Goal: Information Seeking & Learning: Find specific fact

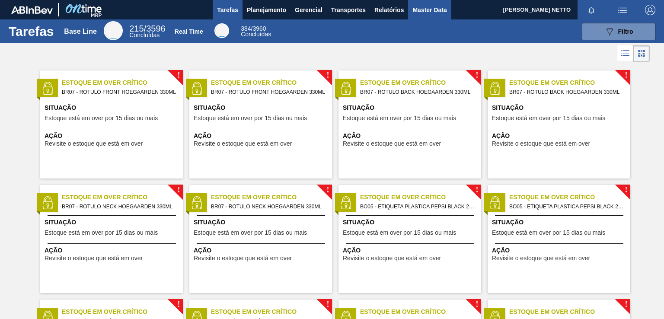
drag, startPoint x: 432, startPoint y: 9, endPoint x: 422, endPoint y: 14, distance: 11.2
click at [432, 9] on span "Master Data" at bounding box center [429, 10] width 34 height 10
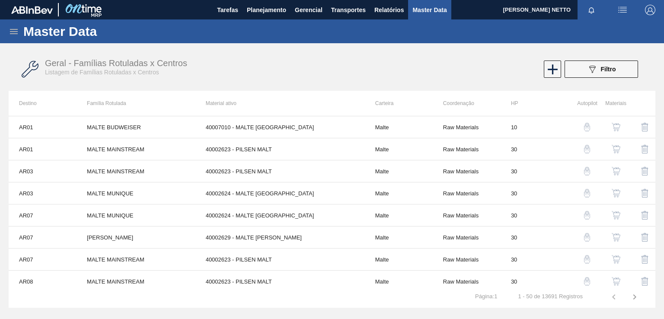
click at [15, 28] on icon at bounding box center [14, 31] width 10 height 10
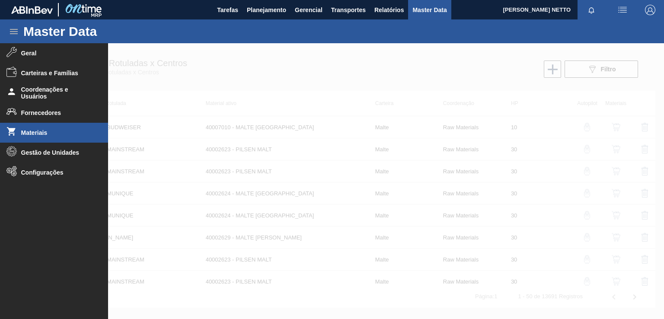
click at [38, 134] on span "Materiais" at bounding box center [56, 132] width 71 height 7
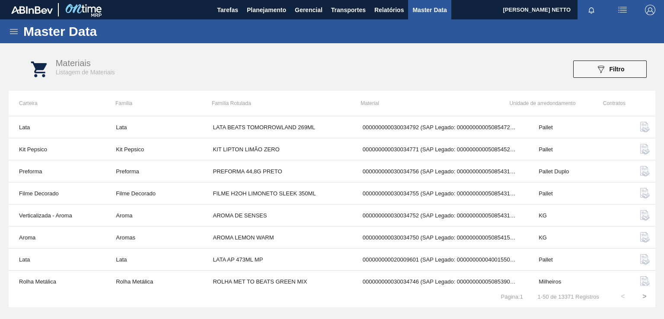
click at [608, 59] on div "Materiais Listagem de Materiais 089F7B8B-B2A5-4AFE-B5C0-19BA573D28AC Filtro" at bounding box center [340, 69] width 646 height 32
click at [602, 65] on icon "089F7B8B-B2A5-4AFE-B5C0-19BA573D28AC" at bounding box center [600, 69] width 10 height 10
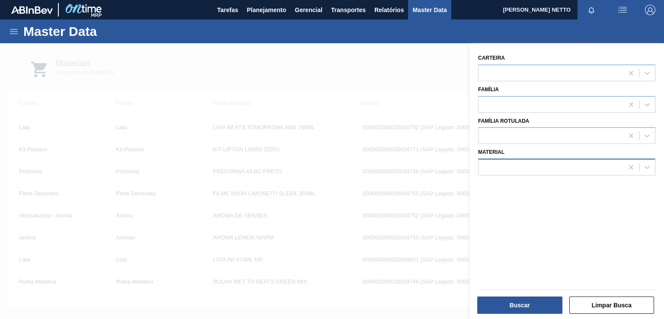
click at [517, 164] on div at bounding box center [550, 167] width 145 height 13
paste input "30012281"
type input "30012281"
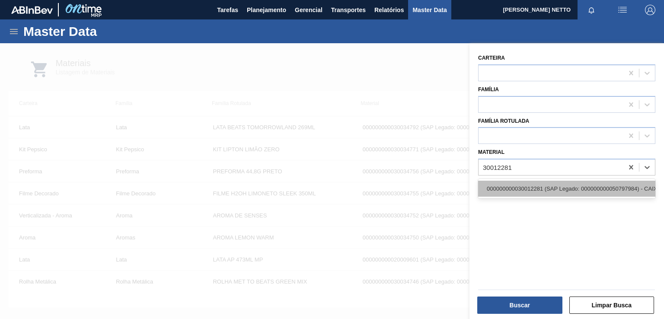
click at [577, 184] on div "000000000030012281 (SAP Legado: 000000000050797984) - CAIXA CARTAO STELLA ZERO …" at bounding box center [566, 189] width 177 height 16
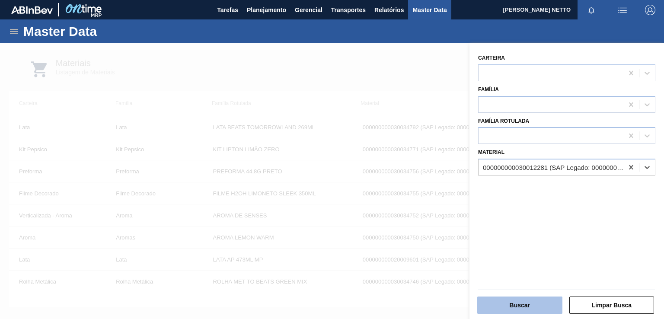
click at [522, 310] on button "Buscar" at bounding box center [519, 304] width 85 height 17
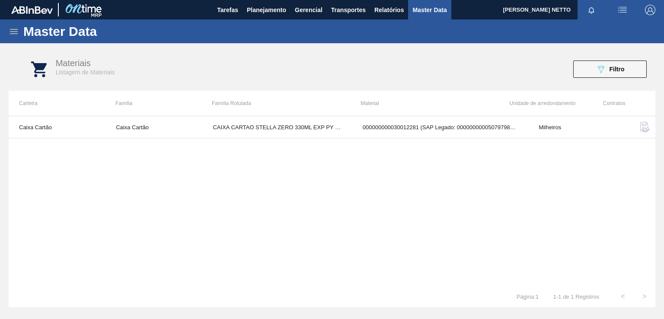
click at [11, 30] on icon at bounding box center [14, 31] width 10 height 10
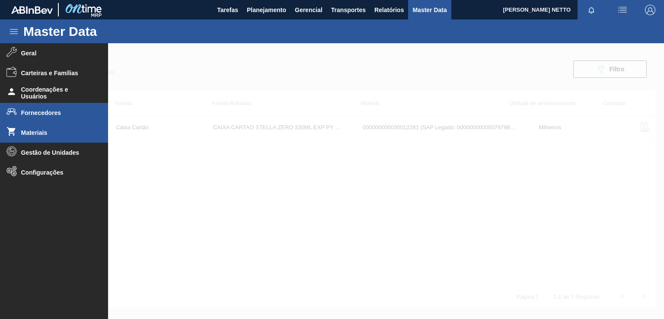
click at [51, 111] on span "Fornecedores" at bounding box center [56, 112] width 71 height 7
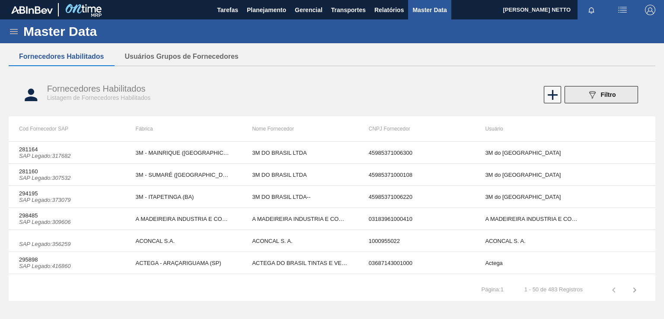
click at [593, 97] on icon "089F7B8B-B2A5-4AFE-B5C0-19BA573D28AC" at bounding box center [592, 94] width 10 height 10
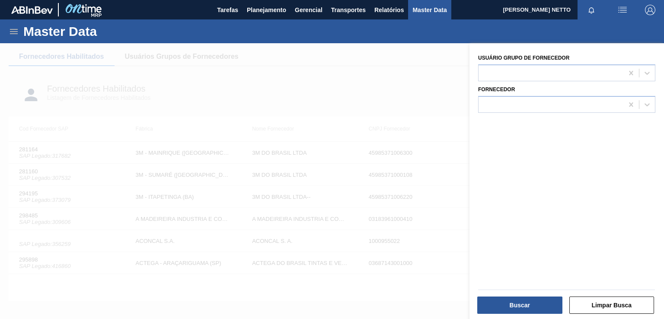
click at [122, 89] on div at bounding box center [332, 202] width 664 height 319
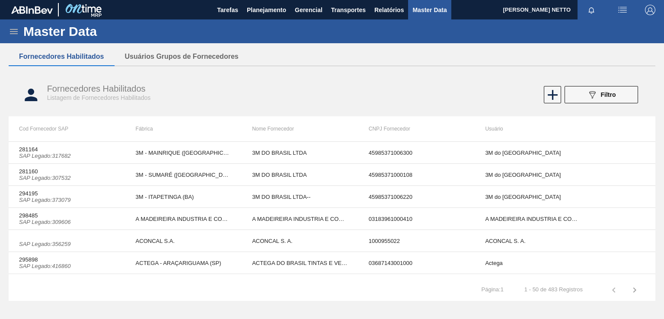
click at [12, 32] on icon at bounding box center [14, 31] width 8 height 5
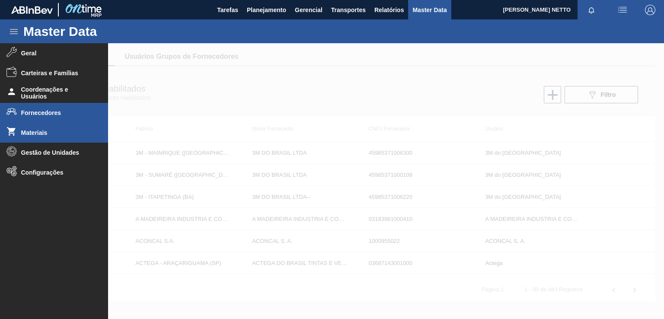
click at [31, 133] on span "Materiais" at bounding box center [56, 132] width 71 height 7
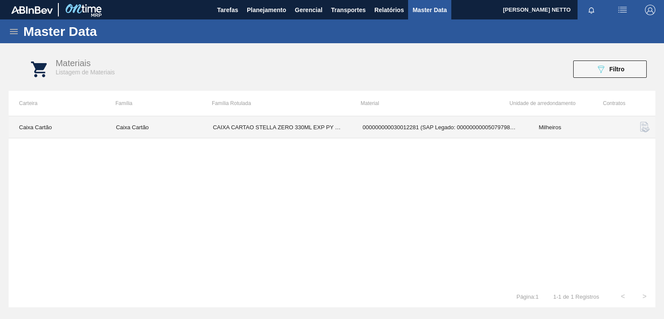
click at [313, 124] on td "CAIXA CARTAO STELLA ZERO 330ML EXP PY UR" at bounding box center [277, 127] width 150 height 22
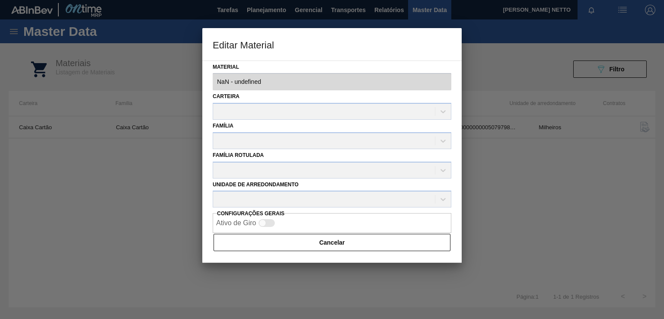
type input "30012281 - 000000000030012281 (SAP Legado: 000000000050797984) - CAIXA CARTAO S…"
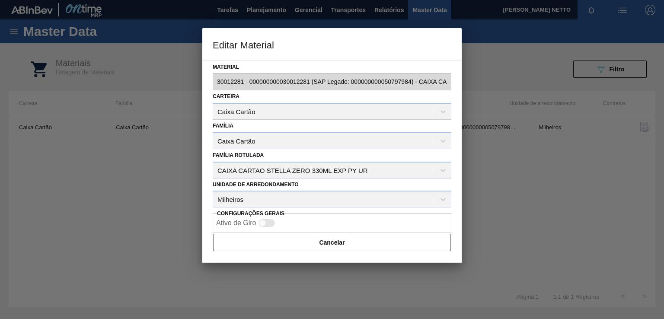
click at [548, 166] on div at bounding box center [332, 159] width 664 height 319
click at [325, 240] on button "Cancelar" at bounding box center [331, 242] width 237 height 17
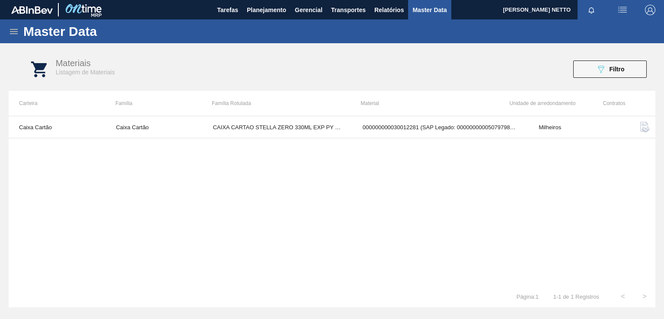
click at [640, 126] on img "button" at bounding box center [645, 127] width 10 height 10
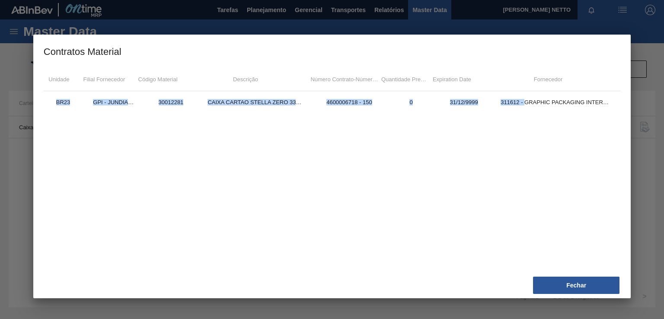
drag, startPoint x: 525, startPoint y: 104, endPoint x: 628, endPoint y: 103, distance: 102.9
click at [628, 103] on div "Unidade Filial Fornecedor Código Material Descrição Número Contrato - Número It…" at bounding box center [331, 169] width 597 height 205
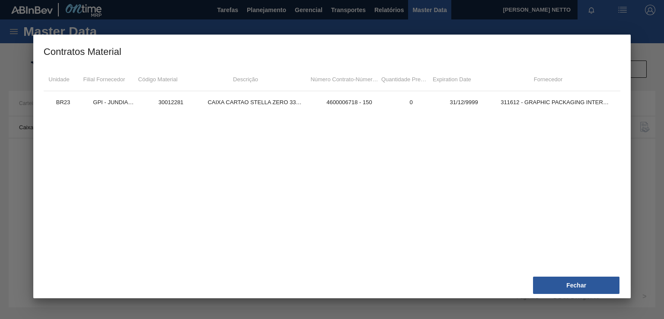
click at [652, 177] on div at bounding box center [332, 159] width 664 height 319
click at [580, 291] on button "Fechar" at bounding box center [576, 285] width 86 height 17
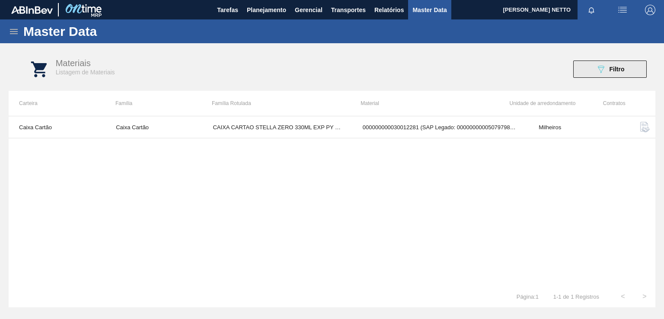
click at [612, 76] on button "089F7B8B-B2A5-4AFE-B5C0-19BA573D28AC Filtro" at bounding box center [609, 69] width 73 height 17
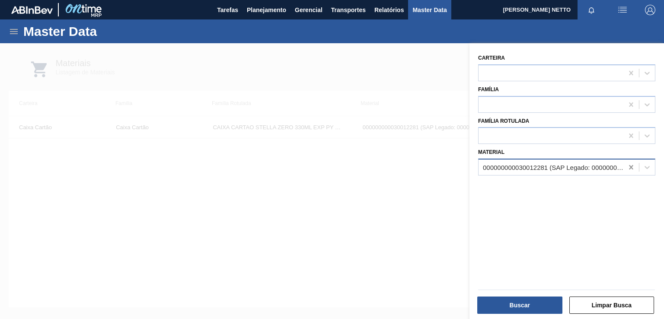
click at [630, 168] on icon at bounding box center [631, 167] width 9 height 9
click at [571, 161] on div at bounding box center [550, 167] width 145 height 13
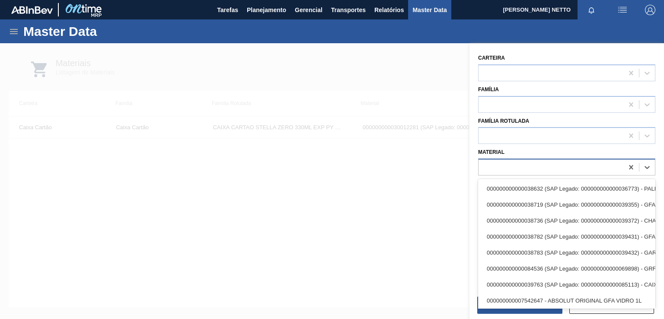
paste input "30018584"
type input "30018584"
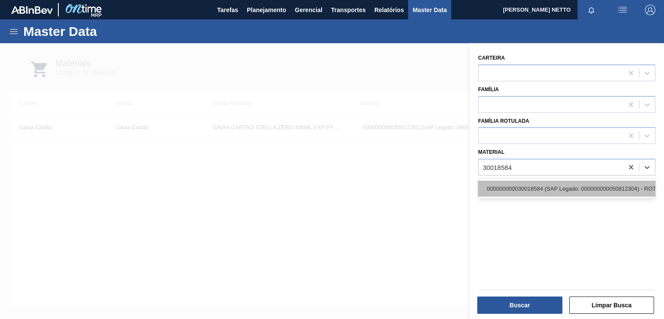
click at [534, 190] on div "000000000030018584 (SAP Legado: 000000000050812304) - ROTULO PSL FRONT BUD ESP …" at bounding box center [566, 189] width 177 height 16
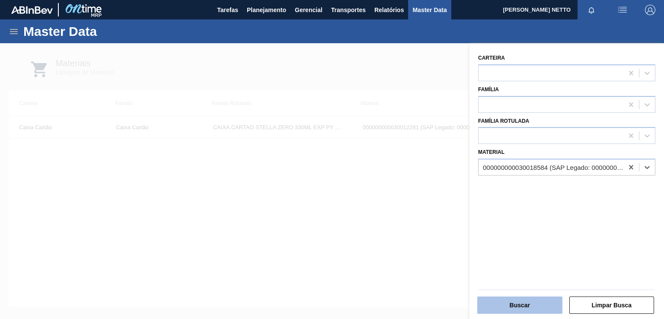
click at [517, 305] on button "Buscar" at bounding box center [519, 304] width 85 height 17
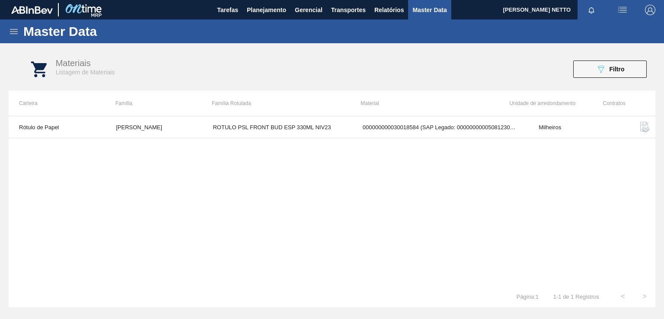
click at [645, 128] on img "button" at bounding box center [645, 127] width 10 height 10
